Goal: Transaction & Acquisition: Purchase product/service

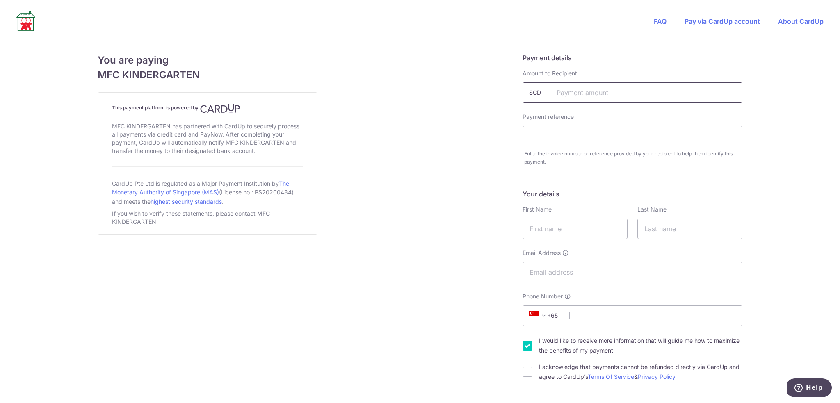
click at [638, 94] on input "text" at bounding box center [633, 92] width 220 height 21
type input "3165.36"
click at [591, 136] on input "text" at bounding box center [633, 136] width 220 height 21
paste input "CDB/IC/NR/4121"
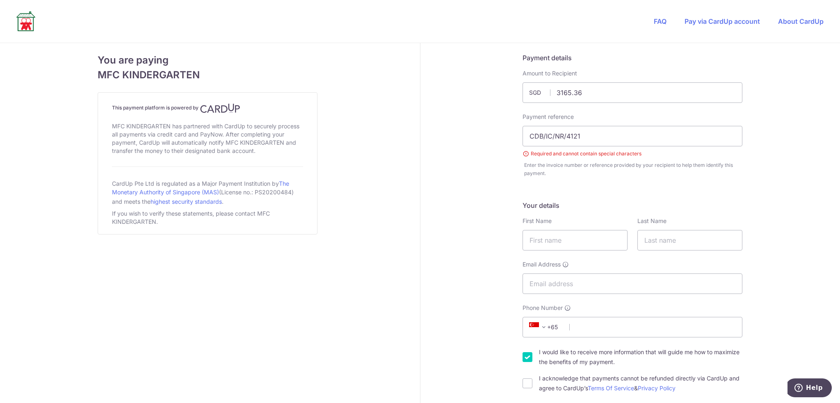
click at [564, 139] on input "CDB/IC/NR/4121" at bounding box center [633, 136] width 220 height 21
click at [542, 137] on input "CDB/IC/NR/4121" at bounding box center [633, 136] width 220 height 21
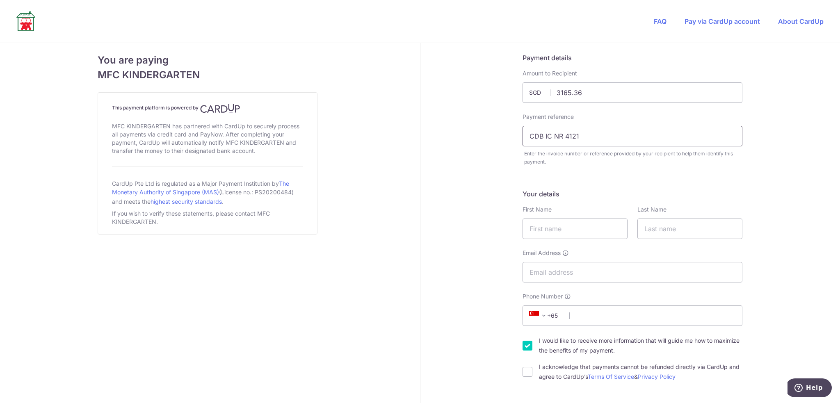
type input "CDB IC NR 4121"
click at [599, 233] on input "text" at bounding box center [575, 229] width 105 height 21
click at [703, 260] on div "Email Address" at bounding box center [633, 266] width 220 height 34
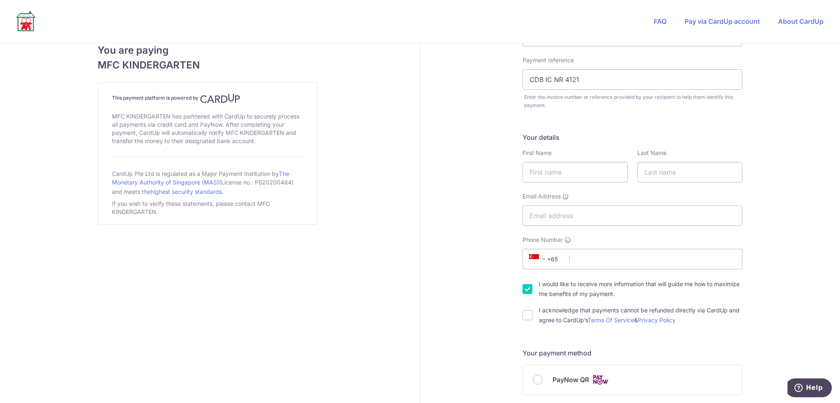
scroll to position [52, 0]
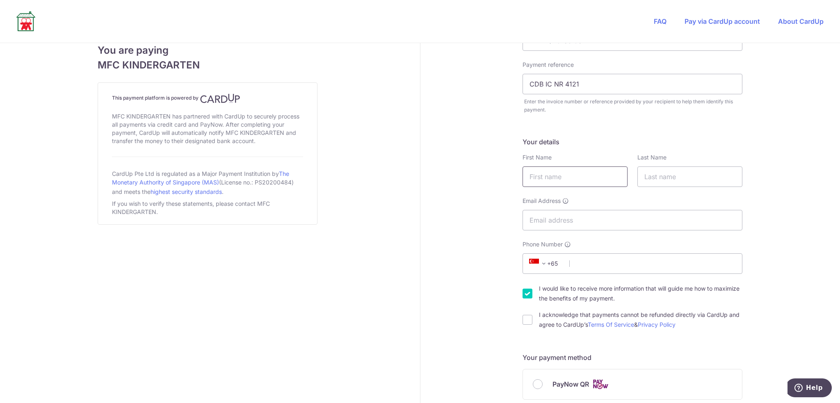
click at [592, 177] on input "text" at bounding box center [575, 177] width 105 height 21
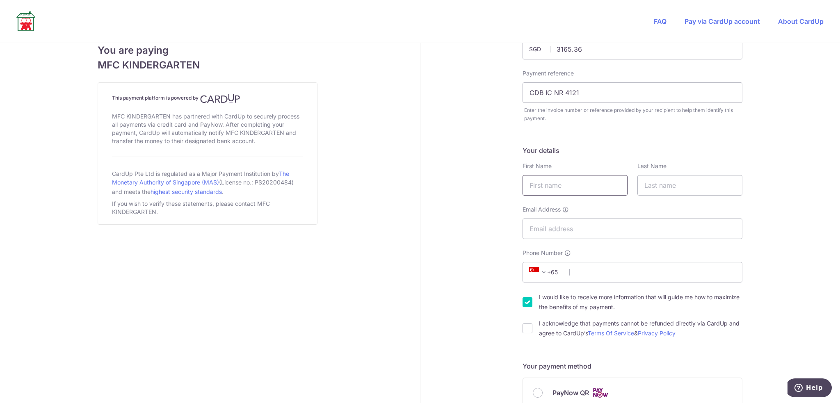
scroll to position [0, 0]
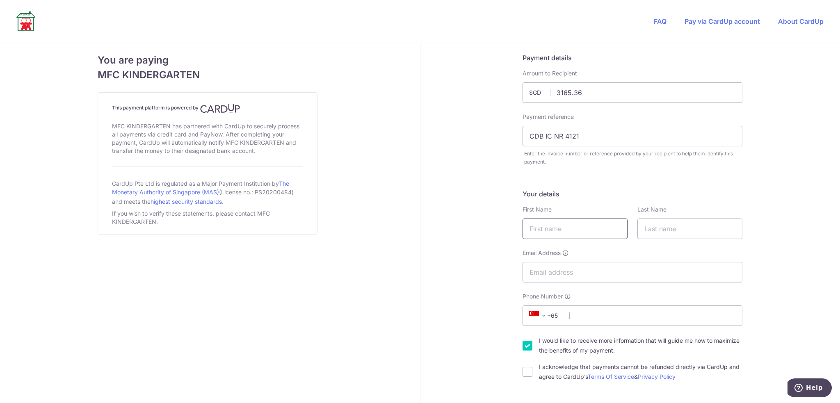
click at [548, 235] on input "text" at bounding box center [575, 229] width 105 height 21
type input "Yuji"
type input "Yoshikawa"
type input "[EMAIL_ADDRESS][DOMAIN_NAME]"
click at [588, 314] on input "Phone Number" at bounding box center [633, 316] width 220 height 21
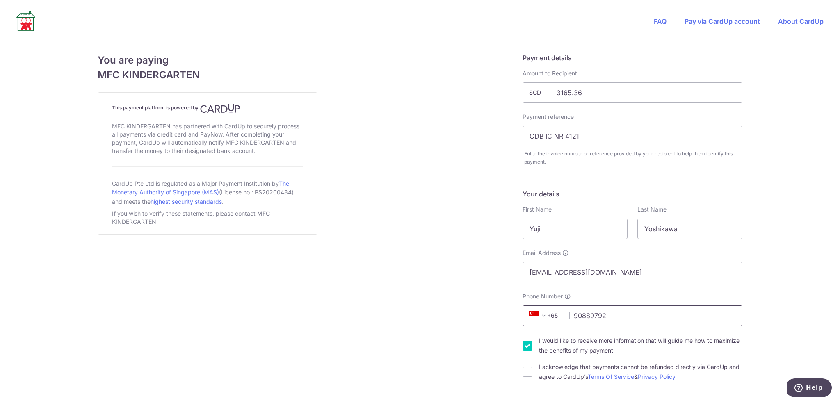
type input "90889792"
click at [624, 349] on label "I would like to receive more information that will guide me how to maximize the…" at bounding box center [640, 346] width 203 height 20
click at [532, 349] on input "I would like to receive more information that will guide me how to maximize the…" at bounding box center [528, 346] width 10 height 10
checkbox input "false"
click at [539, 369] on label "I acknowledge that payments cannot be refunded directly via CardUp and agree to…" at bounding box center [640, 372] width 203 height 20
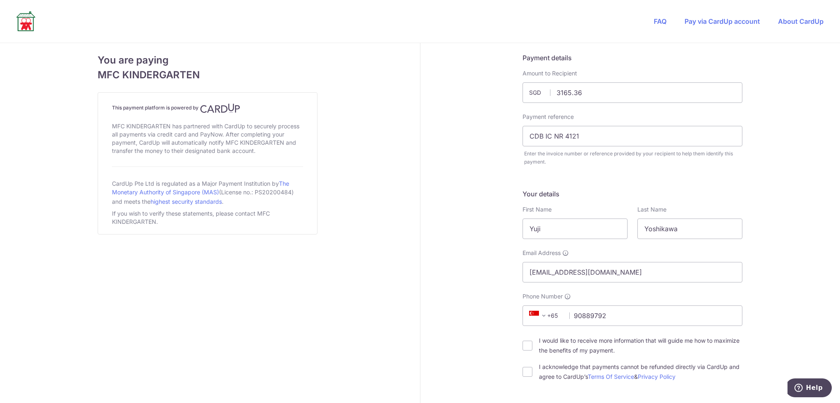
click at [532, 369] on input "I acknowledge that payments cannot be refunded directly via CardUp and agree to…" at bounding box center [528, 372] width 10 height 10
checkbox input "true"
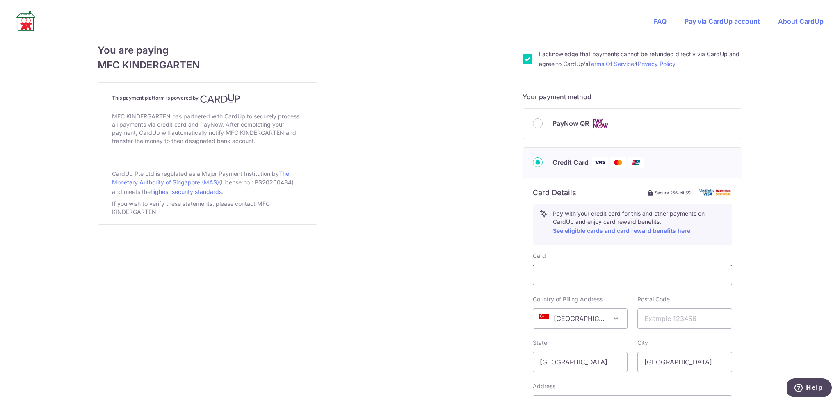
scroll to position [328, 0]
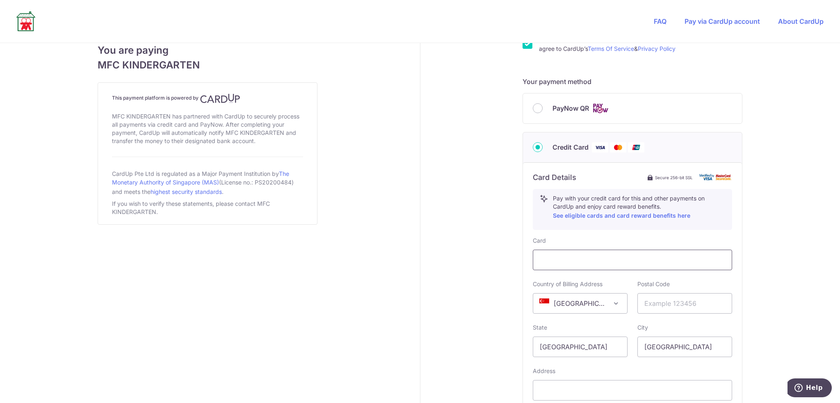
click at [612, 266] on div at bounding box center [632, 260] width 199 height 21
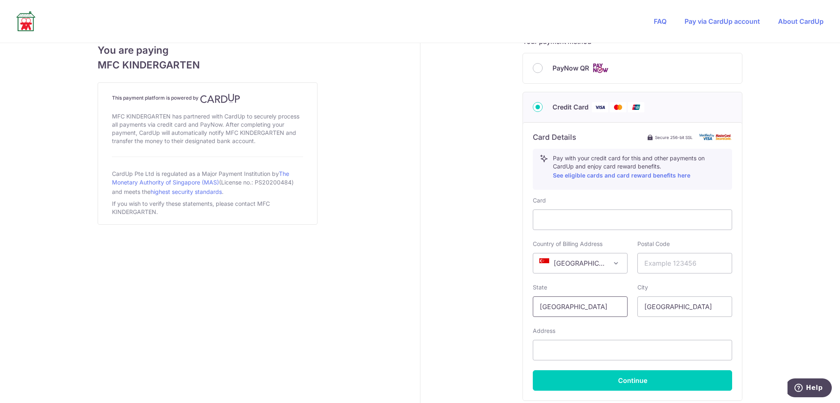
scroll to position [383, 0]
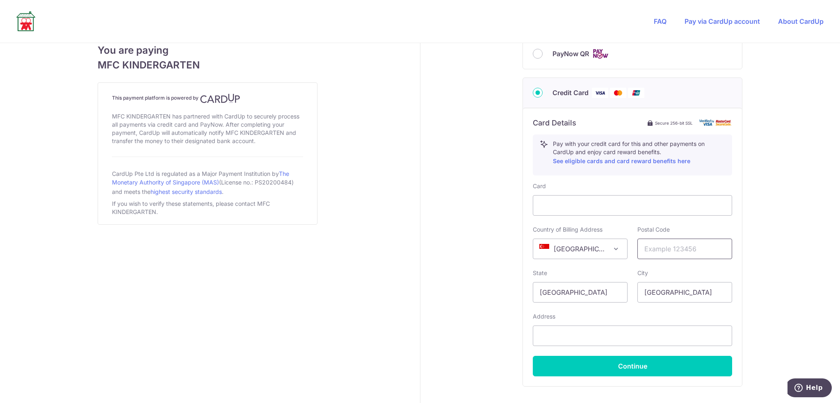
click at [674, 253] on input "text" at bounding box center [684, 249] width 95 height 21
type input "307743"
click at [794, 300] on div "Payment details Amount to Recipient 3165.36 SGD Payment reference CDB IC NR 412…" at bounding box center [632, 58] width 425 height 796
click at [612, 338] on input "text" at bounding box center [632, 336] width 199 height 21
type input "[STREET_ADDRESS]"
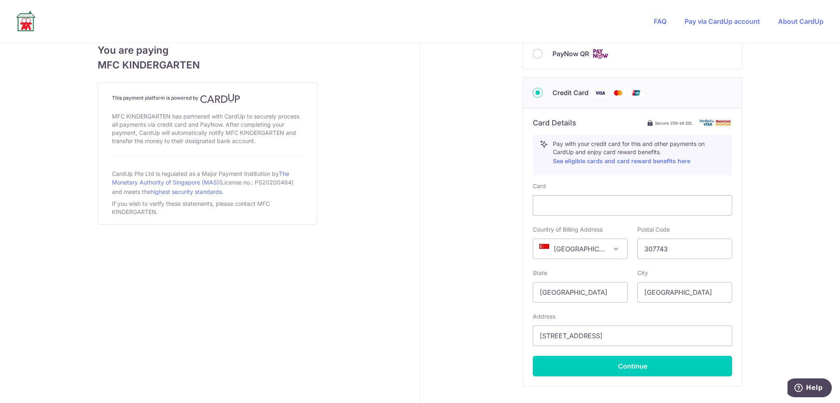
click at [782, 326] on div "Payment details Amount to Recipient 3165.36 SGD Payment reference CDB IC NR 412…" at bounding box center [632, 58] width 425 height 796
click at [704, 367] on button "Continue" at bounding box center [632, 366] width 199 height 21
type input "**** 8766"
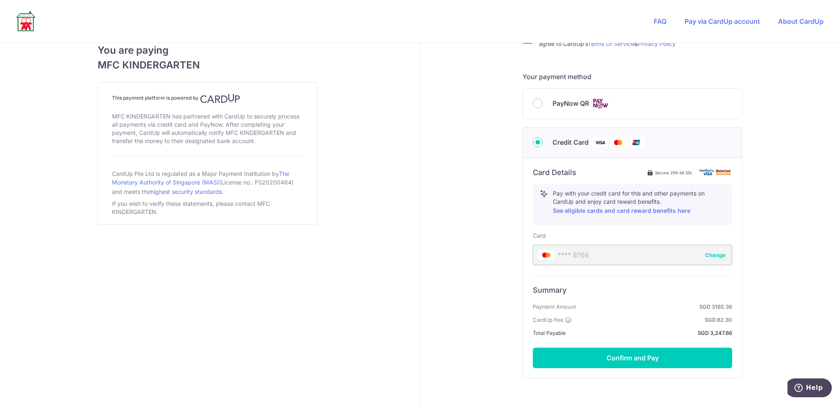
scroll to position [335, 0]
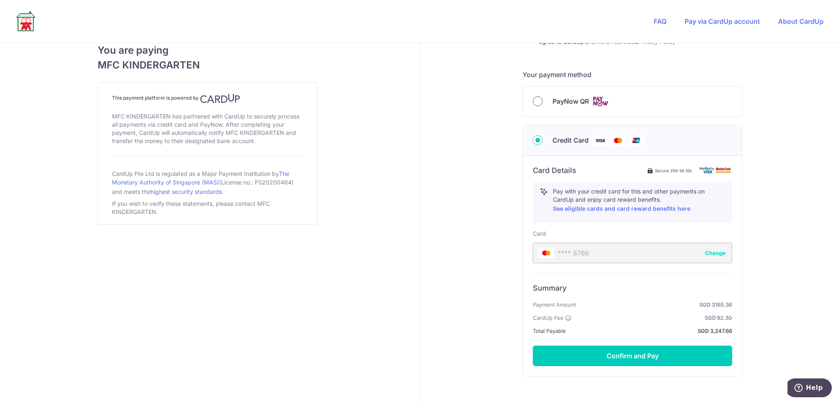
click at [538, 101] on input "PayNow QR" at bounding box center [538, 101] width 10 height 10
radio input "true"
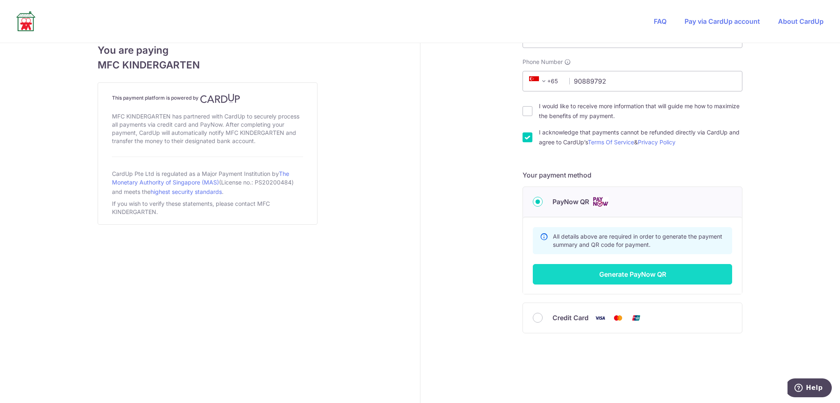
scroll to position [234, 0]
click at [679, 272] on button "Generate PayNow QR" at bounding box center [632, 275] width 199 height 21
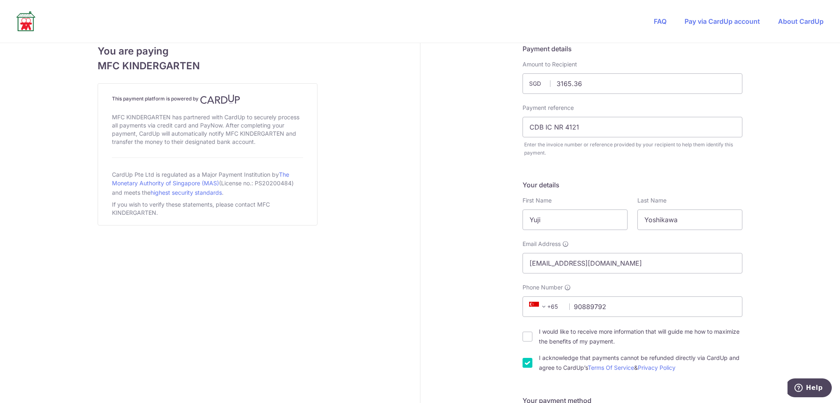
scroll to position [0, 0]
